Goal: Complete application form

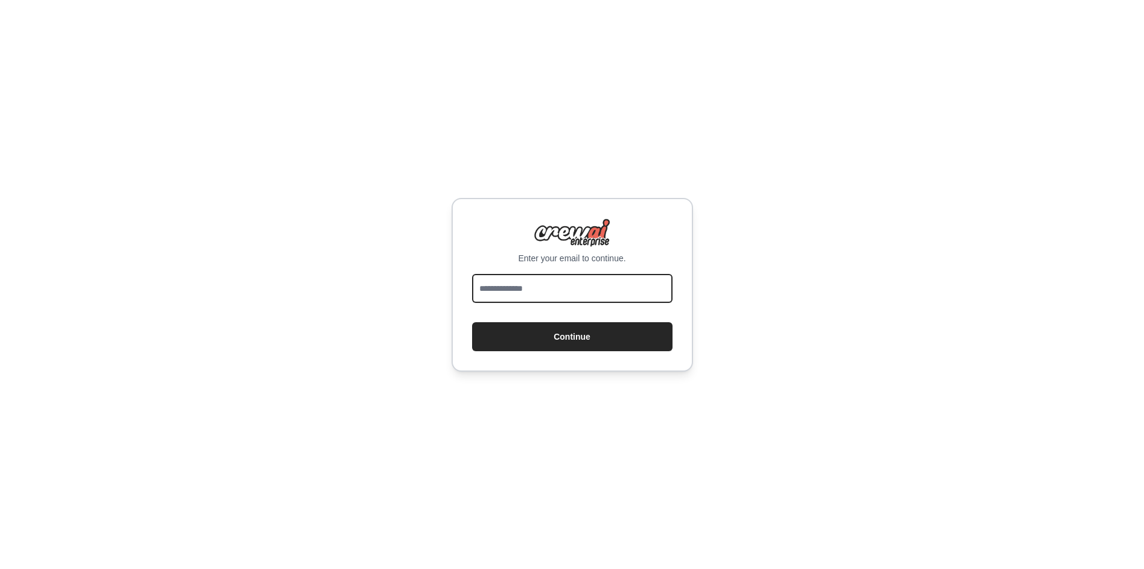
click at [575, 292] on input "email" at bounding box center [572, 288] width 200 height 29
type input "*"
type input "**********"
click at [472, 322] on button "Continue" at bounding box center [572, 336] width 200 height 29
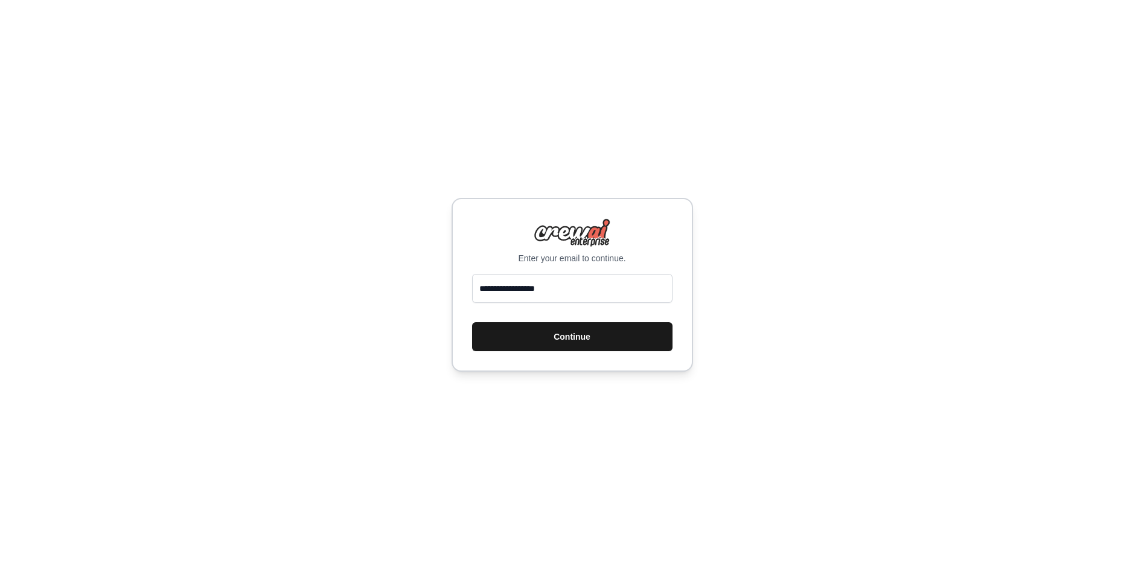
drag, startPoint x: 592, startPoint y: 332, endPoint x: 621, endPoint y: 343, distance: 31.0
click at [593, 332] on button "Continue" at bounding box center [572, 336] width 200 height 29
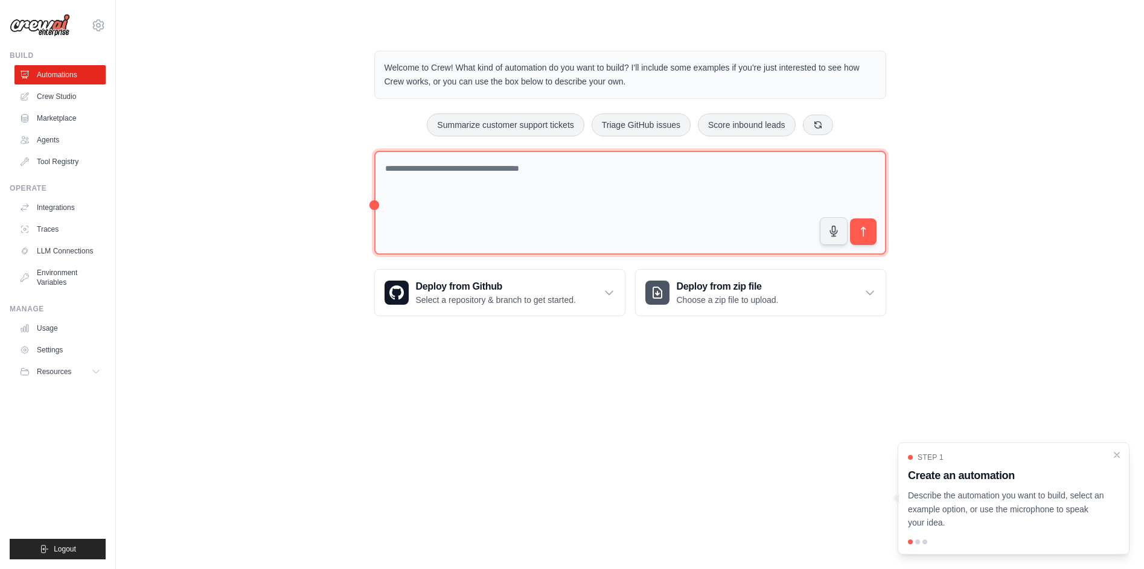
click at [588, 210] on textarea at bounding box center [630, 203] width 512 height 104
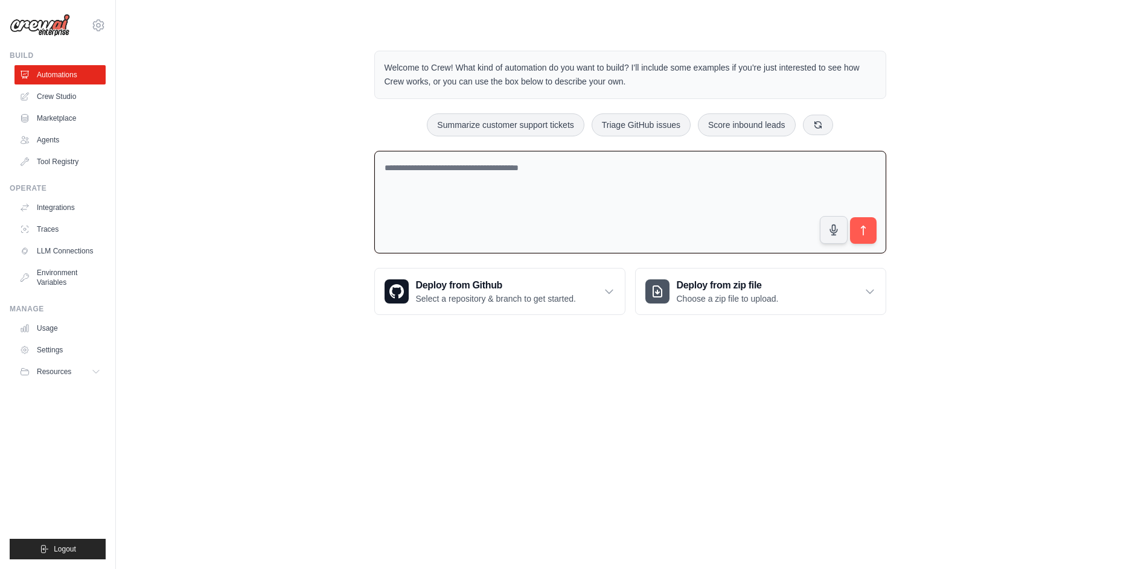
click at [564, 173] on textarea at bounding box center [630, 202] width 512 height 103
click at [682, 181] on textarea at bounding box center [630, 202] width 512 height 103
